Goal: Use online tool/utility: Use online tool/utility

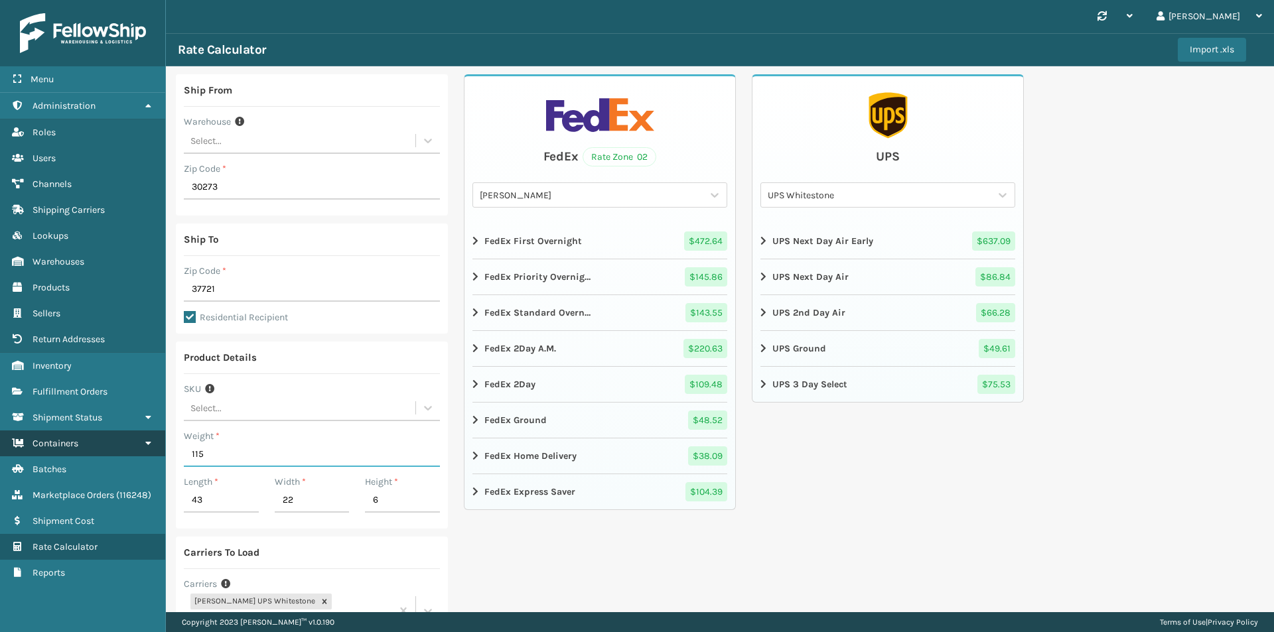
drag, startPoint x: 214, startPoint y: 454, endPoint x: 155, endPoint y: 453, distance: 58.4
click at [155, 0] on div "Menu Return Addresses Administration Return Addresses Roles Return Addresses Us…" at bounding box center [637, 0] width 1274 height 0
type input "68"
click at [206, 498] on input "43" at bounding box center [221, 501] width 75 height 24
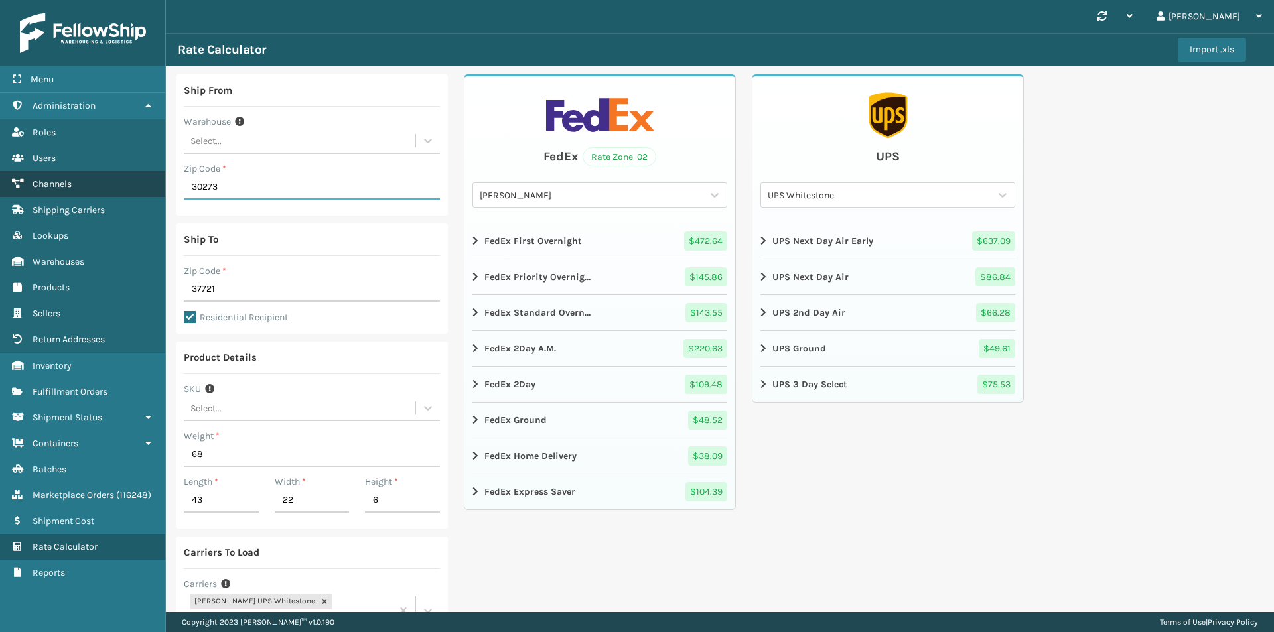
drag, startPoint x: 220, startPoint y: 186, endPoint x: 140, endPoint y: 187, distance: 79.6
click at [140, 0] on div "Menu Return Addresses Administration Return Addresses Roles Return Addresses Us…" at bounding box center [637, 0] width 1274 height 0
type input "08701"
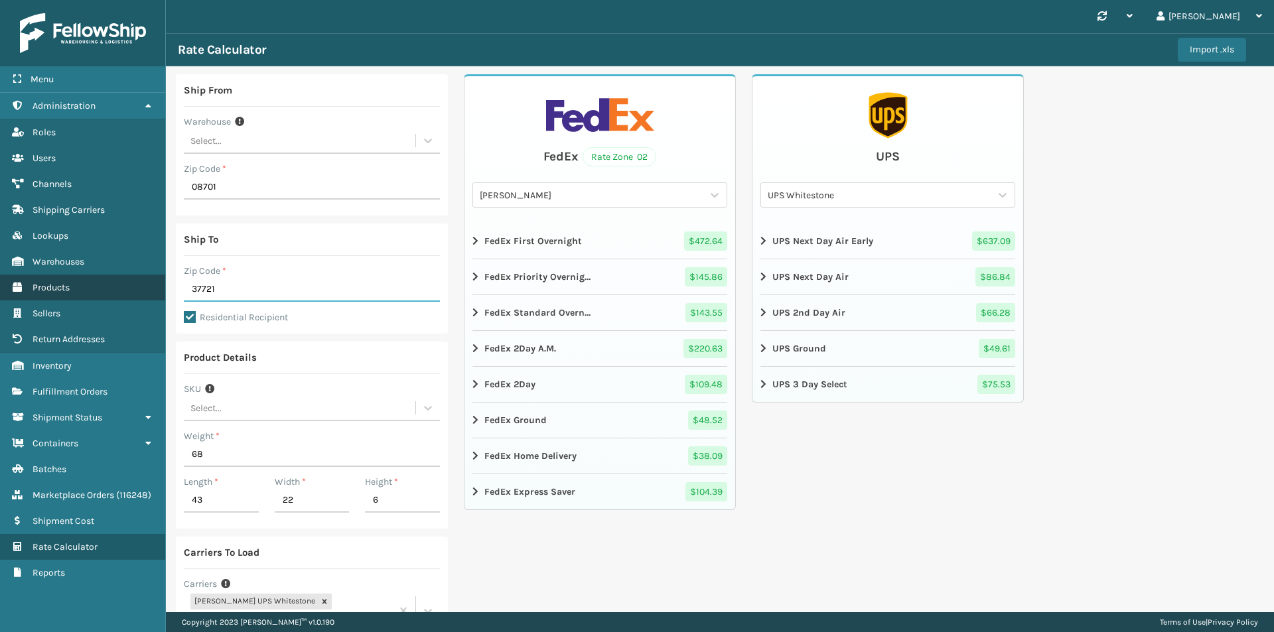
drag, startPoint x: 218, startPoint y: 287, endPoint x: 152, endPoint y: 285, distance: 66.4
click at [152, 0] on div "Menu Return Addresses Administration Return Addresses Roles Return Addresses Us…" at bounding box center [637, 0] width 1274 height 0
type input "08701"
click at [208, 497] on input "43" at bounding box center [221, 501] width 75 height 24
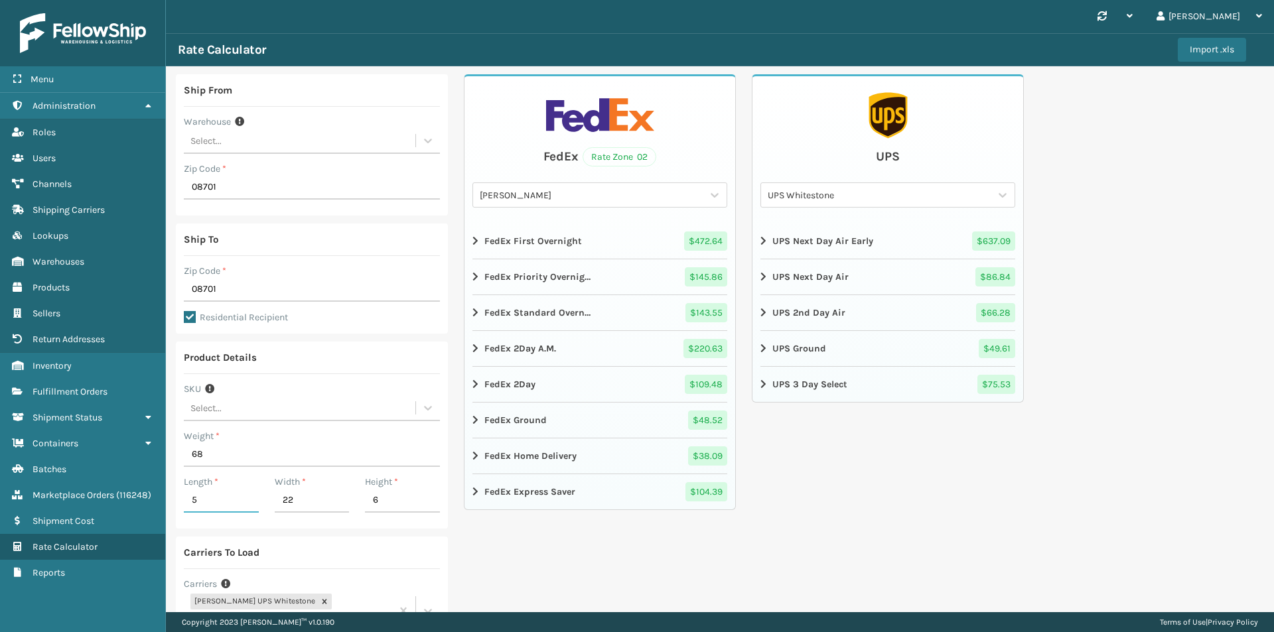
type input "5"
click at [283, 504] on input "22" at bounding box center [312, 501] width 75 height 24
type input "5"
click at [365, 500] on input "6" at bounding box center [402, 501] width 75 height 24
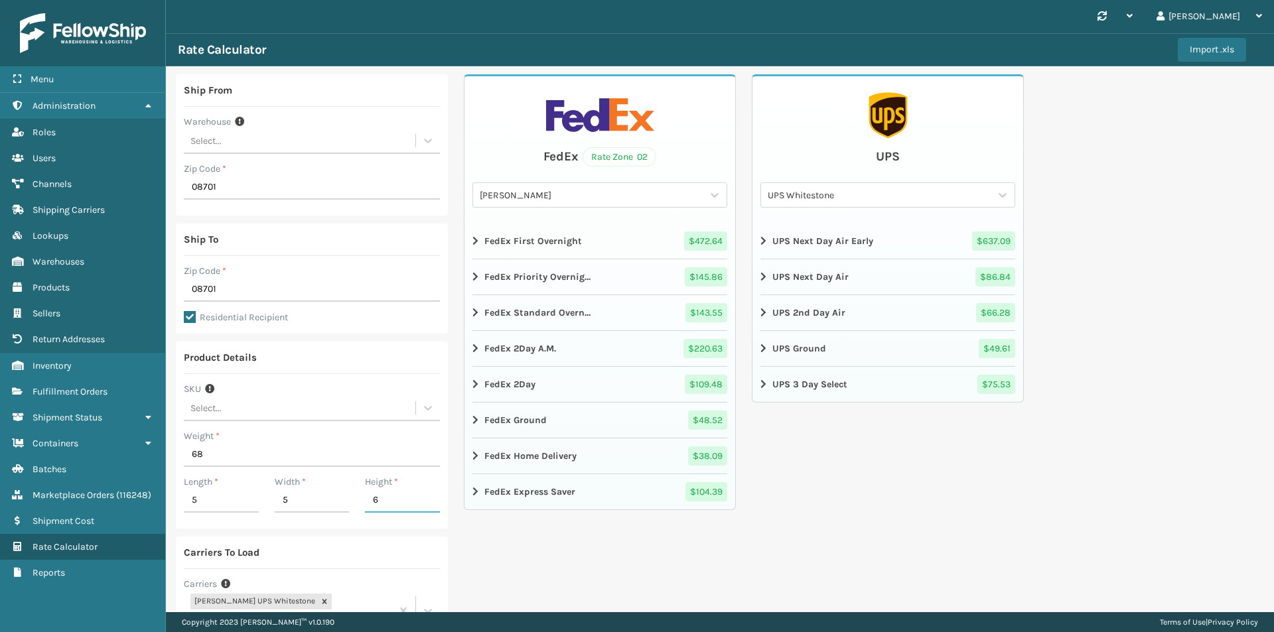
click at [367, 500] on input "6" at bounding box center [402, 501] width 75 height 24
drag, startPoint x: 366, startPoint y: 498, endPoint x: 320, endPoint y: 496, distance: 46.5
click at [320, 496] on div "Length * 5 Width * 5 Height * 56" at bounding box center [312, 498] width 272 height 46
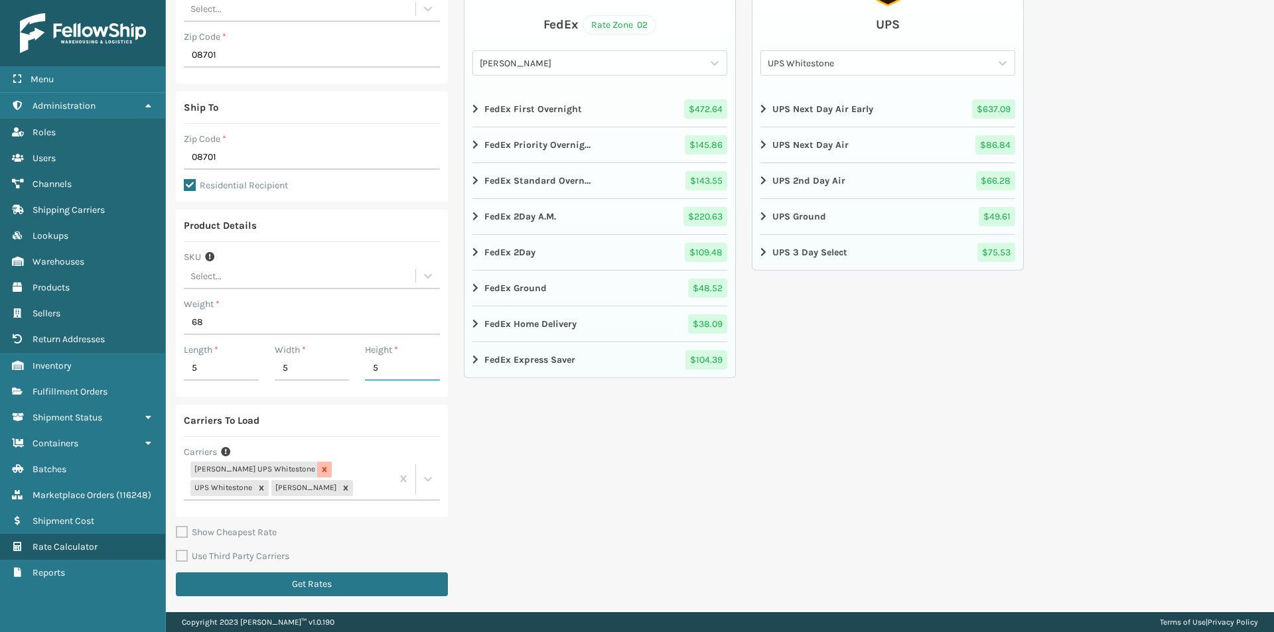
click at [320, 471] on icon at bounding box center [324, 469] width 9 height 9
type input "5"
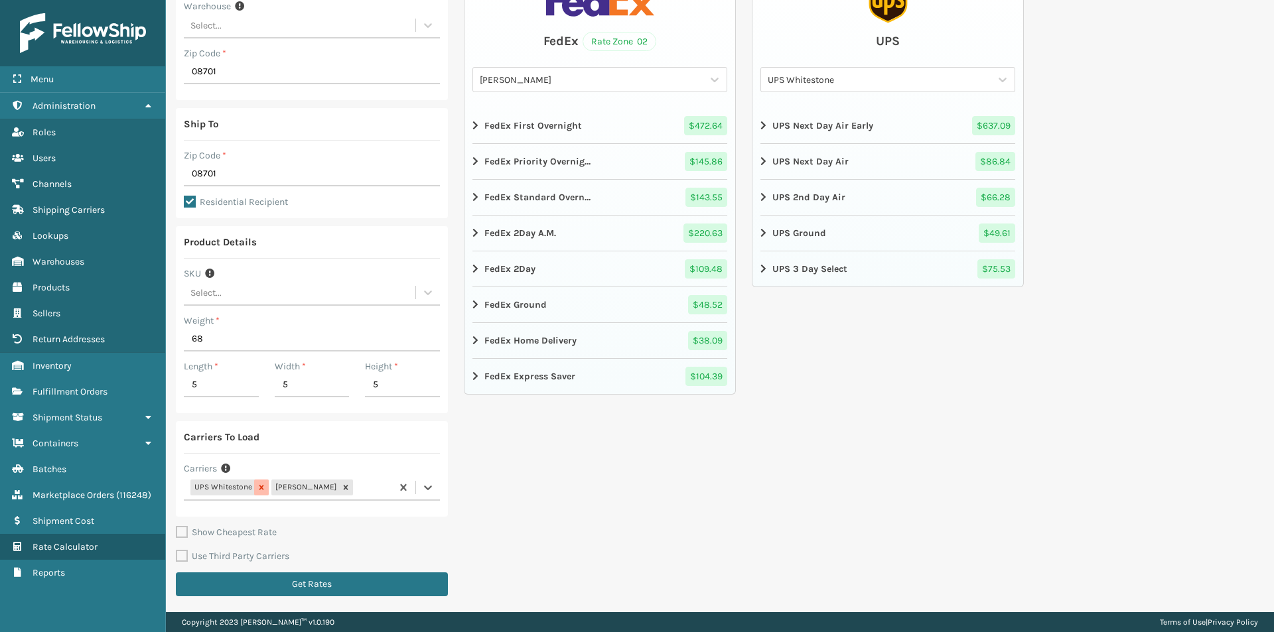
click at [263, 487] on icon at bounding box center [261, 487] width 9 height 9
click at [294, 579] on button "Get Rates" at bounding box center [312, 585] width 272 height 24
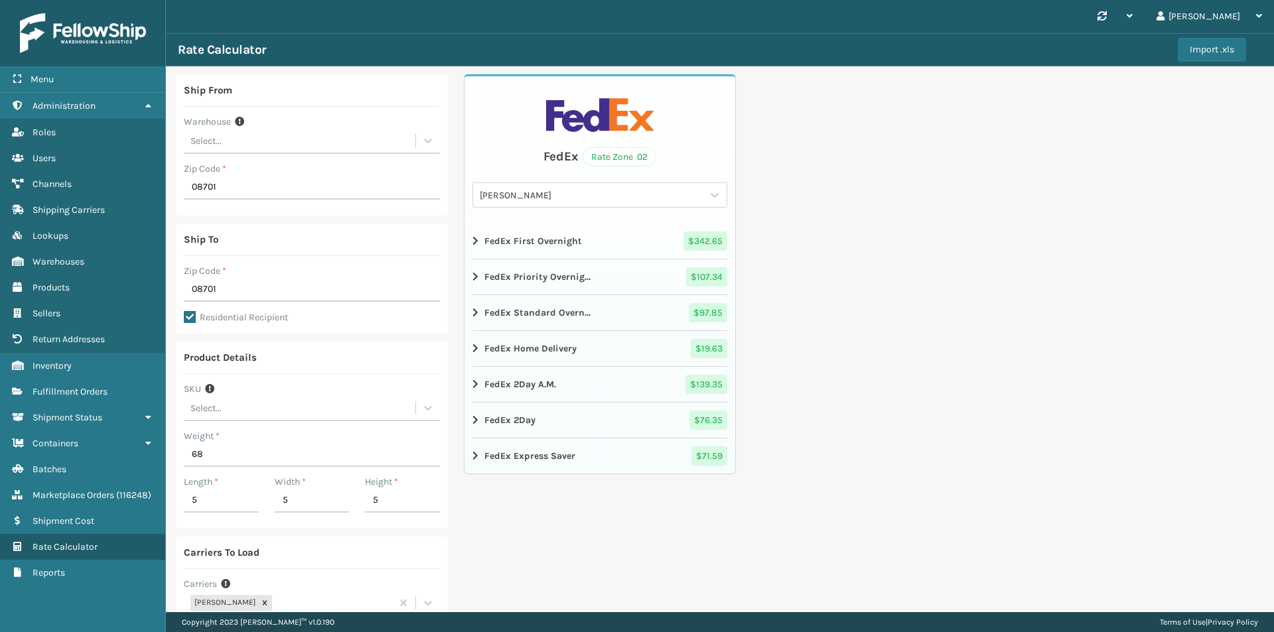
click at [474, 349] on icon at bounding box center [476, 349] width 8 height 11
